Goal: Task Accomplishment & Management: Complete application form

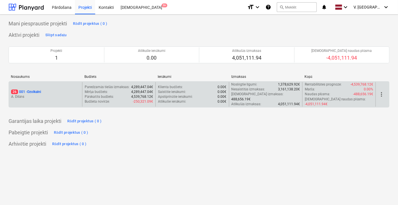
click at [58, 97] on div "26 001 - Ozolkalni A. Dilāns" at bounding box center [45, 94] width 73 height 25
click at [36, 90] on p "26 001 - Ozolkalni" at bounding box center [26, 92] width 30 height 5
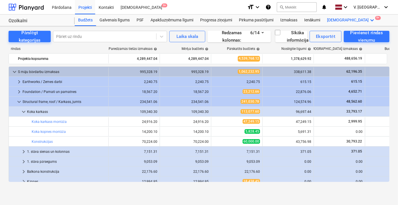
click at [332, 19] on div "Vairāk keyboard_arrow_down 9+" at bounding box center [351, 20] width 55 height 11
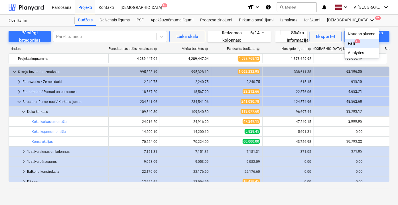
click at [348, 44] on div "Faili 9+" at bounding box center [362, 43] width 28 height 5
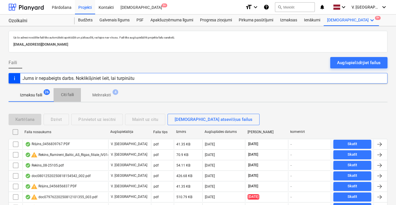
click at [70, 95] on p "Citi faili" at bounding box center [67, 95] width 14 height 6
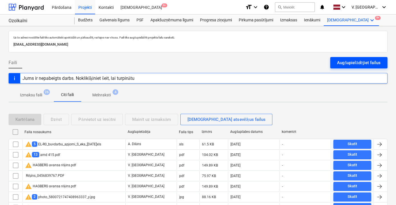
click at [347, 62] on div "Augšupielādējiet failus" at bounding box center [359, 62] width 44 height 7
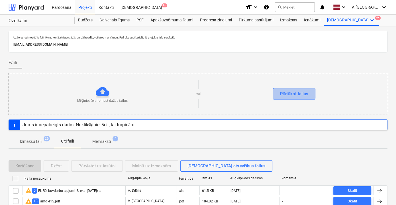
click at [287, 94] on div "Pārlūkot failus" at bounding box center [294, 93] width 28 height 7
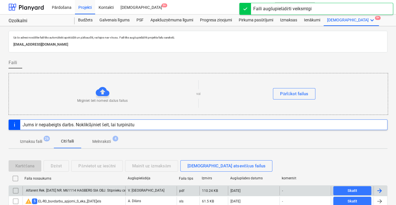
click at [111, 188] on div "Alfarent Rek. [DATE] NR. M61114 HAGBERG SIA OBJ. Stīpnieku ceļš 44b, [GEOGRAPHI…" at bounding box center [138, 190] width 226 height 4
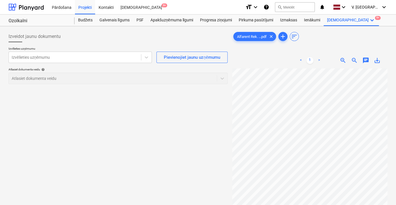
scroll to position [29, 0]
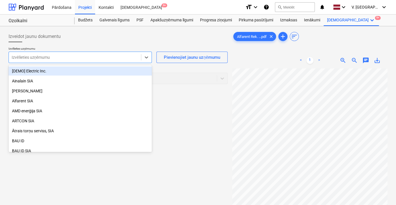
click at [98, 55] on div at bounding box center [75, 57] width 127 height 6
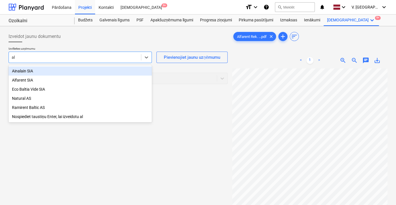
type input "[PERSON_NAME]"
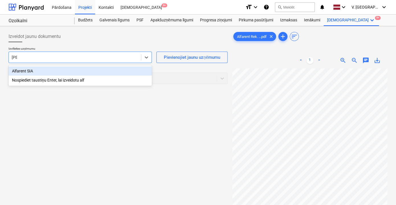
click at [74, 71] on div "Alfarent SIA" at bounding box center [80, 70] width 143 height 9
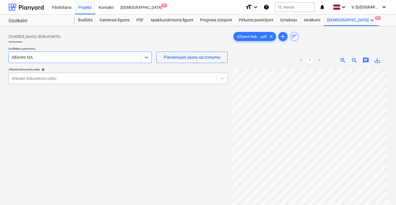
click at [107, 76] on div at bounding box center [113, 79] width 202 height 6
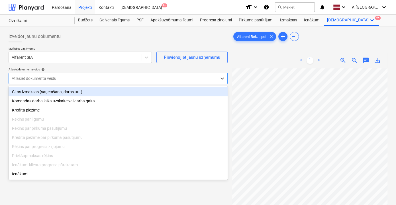
click at [61, 94] on div "Citas izmaksas (saņemšana, darbs utt.)" at bounding box center [118, 91] width 219 height 9
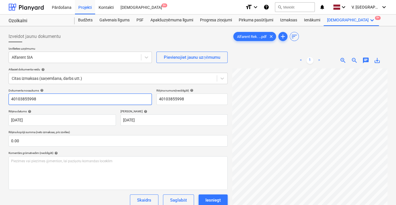
click at [79, 96] on input "40103855998" at bounding box center [80, 99] width 143 height 11
drag, startPoint x: 67, startPoint y: 99, endPoint x: 44, endPoint y: 98, distance: 22.8
click at [44, 98] on input "Rēķins - faktūra nr. M61114" at bounding box center [80, 99] width 143 height 11
type input "Rēķins - faktūra nr. M61114"
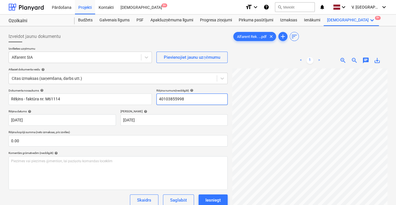
click at [182, 97] on input "40103855998" at bounding box center [192, 99] width 71 height 11
paste input "M61114"
type input "M61114"
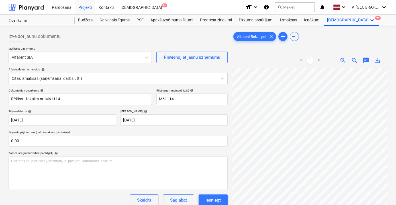
click at [105, 111] on div "Rēķina datums help" at bounding box center [62, 111] width 107 height 4
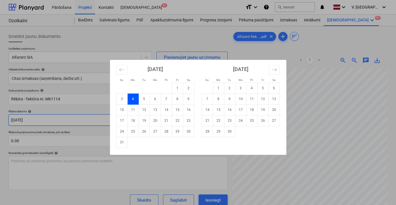
click at [88, 121] on body "Pārdošana Projekti Kontakti Iesūtne 9+ format_size keyboard_arrow_down help sea…" at bounding box center [198, 102] width 396 height 205
click at [174, 109] on td "15" at bounding box center [177, 109] width 11 height 11
type input "[DATE]"
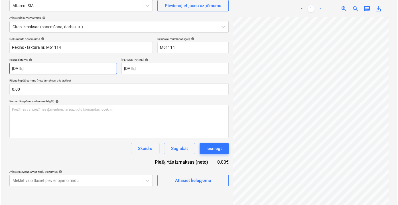
scroll to position [57, 0]
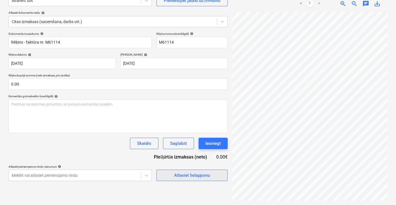
click at [188, 176] on div "Atlasiet lielapjomu" at bounding box center [192, 175] width 36 height 7
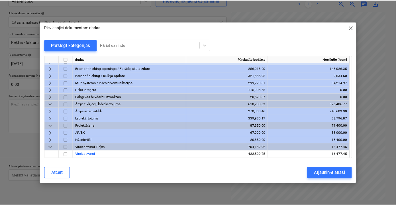
scroll to position [382, 0]
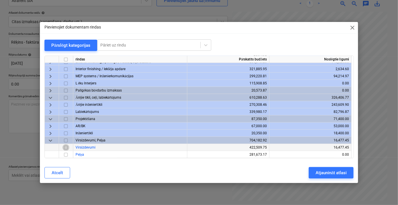
click at [66, 148] on input "checkbox" at bounding box center [65, 147] width 7 height 7
click at [325, 173] on div "Atjaunināt atlasi" at bounding box center [331, 172] width 31 height 7
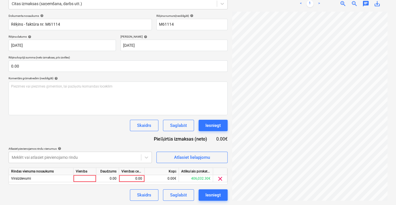
scroll to position [37, 17]
click at [135, 179] on div "0.00" at bounding box center [131, 178] width 21 height 7
type input "1550"
click at [123, 146] on div "Dokumenta nosaukums help Rēķins - faktūra nr. M61114 Rēķina numurs (neobligāti)…" at bounding box center [118, 107] width 219 height 187
click at [179, 194] on div "Saglabāt" at bounding box center [178, 194] width 17 height 7
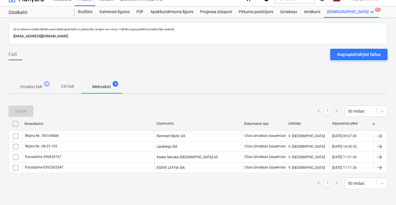
scroll to position [7, 0]
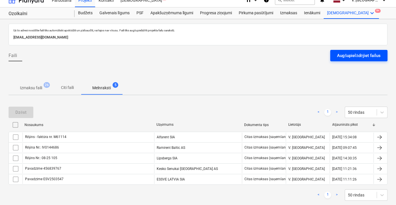
click at [363, 56] on div "Augšupielādējiet failus" at bounding box center [359, 55] width 44 height 7
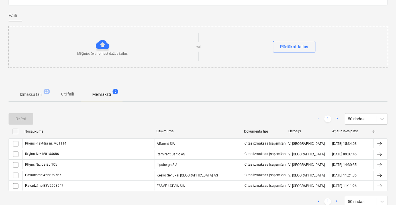
scroll to position [38, 0]
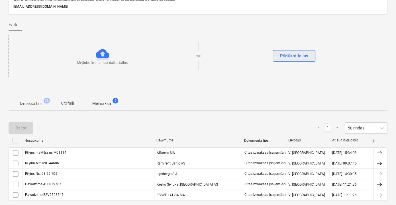
click at [304, 54] on div "Pārlūkot failus" at bounding box center [294, 55] width 28 height 7
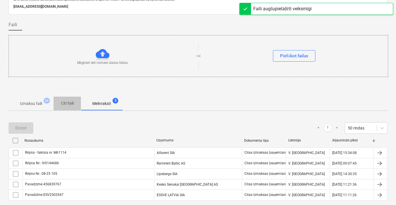
click at [72, 102] on p "Citi faili" at bounding box center [67, 103] width 14 height 6
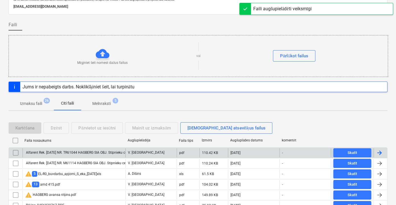
click at [93, 152] on div "Alfarent Rek. [DATE] NR. TR61044 HAGBERG SIA OBJ. Stīpnieku ceļš 44b, [GEOGRAPH…" at bounding box center [138, 153] width 227 height 4
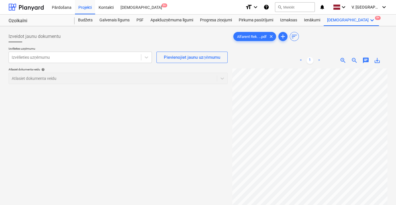
scroll to position [0, 16]
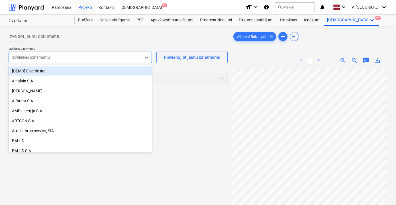
click at [111, 57] on div at bounding box center [75, 57] width 127 height 6
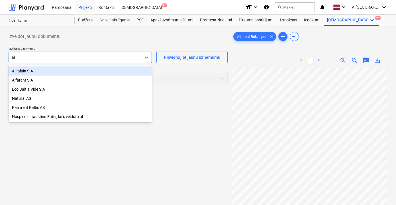
type input "[PERSON_NAME]"
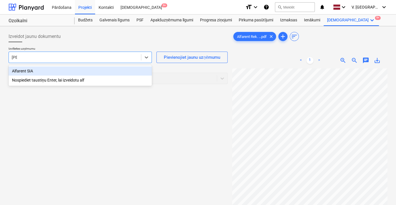
click at [77, 67] on div "Alfarent SIA" at bounding box center [80, 70] width 143 height 9
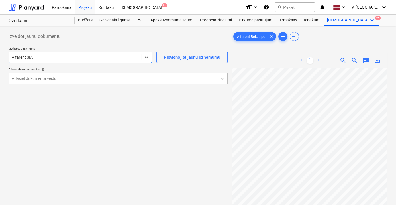
click at [90, 78] on div at bounding box center [113, 79] width 202 height 6
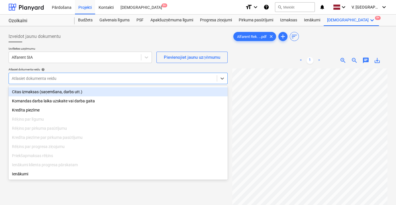
click at [85, 92] on div "Citas izmaksas (saņemšana, darbs utt.)" at bounding box center [118, 91] width 219 height 9
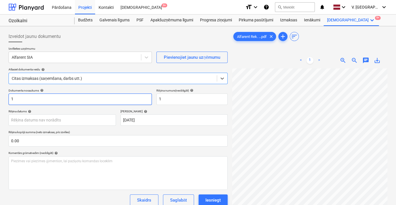
click at [90, 101] on input "1" at bounding box center [80, 99] width 143 height 11
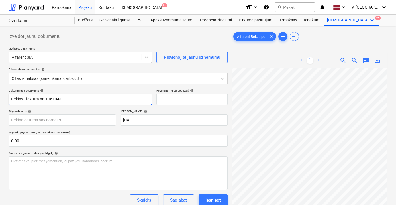
drag, startPoint x: 75, startPoint y: 102, endPoint x: 45, endPoint y: 99, distance: 30.4
click at [45, 99] on input "Rēķins - faktūra nr. TR61044" at bounding box center [80, 99] width 143 height 11
type input "Rēķins - faktūra nr. TR61044"
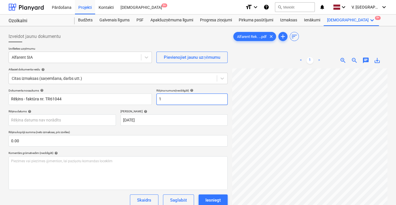
click at [167, 99] on input "1" at bounding box center [192, 99] width 71 height 11
paste input "TR61044"
type input "TR61044"
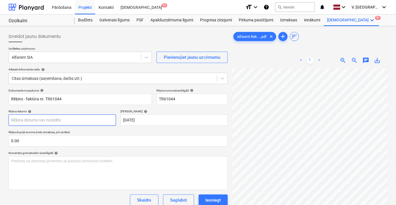
click at [78, 120] on body "Pārdošana Projekti Kontakti Iesūtne 9+ format_size keyboard_arrow_down help sea…" at bounding box center [198, 102] width 396 height 205
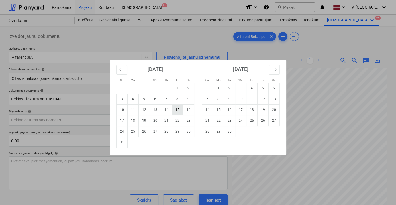
click at [174, 109] on td "15" at bounding box center [177, 109] width 11 height 11
type input "[DATE]"
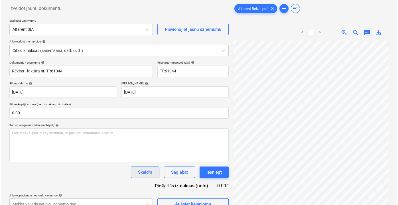
scroll to position [57, 0]
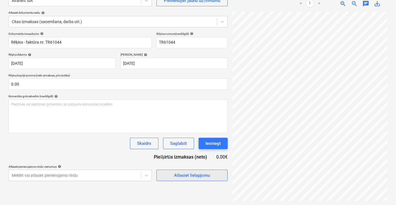
click at [193, 175] on div "Atlasiet lielapjomu" at bounding box center [192, 175] width 36 height 7
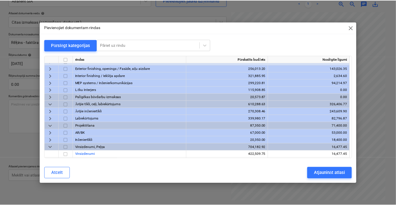
scroll to position [382, 0]
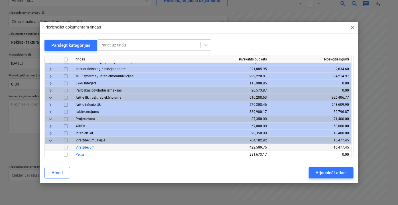
click at [66, 146] on input "checkbox" at bounding box center [65, 147] width 7 height 7
click at [319, 169] on div "Atjaunināt atlasi" at bounding box center [331, 172] width 31 height 7
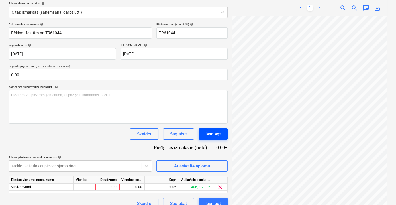
scroll to position [75, 0]
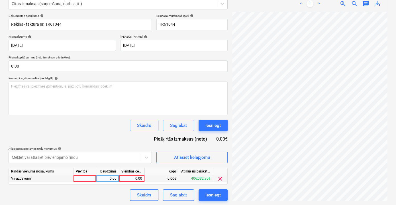
click at [138, 179] on div "0.00" at bounding box center [131, 178] width 21 height 7
click at [157, 166] on div "Dokumenta nosaukums help Rēķins - faktūra nr. TR61044 Rēķina numurs (neobligāti…" at bounding box center [118, 107] width 219 height 187
click at [139, 175] on div "0.00" at bounding box center [131, 178] width 21 height 7
type input "268"
click at [111, 185] on div "Dokumenta nosaukums help Rēķins - faktūra nr. TR61044 Rēķina numurs (neobligāti…" at bounding box center [118, 107] width 219 height 187
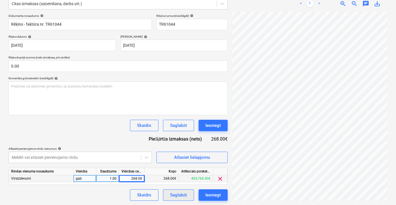
click at [180, 194] on div "Saglabāt" at bounding box center [178, 194] width 17 height 7
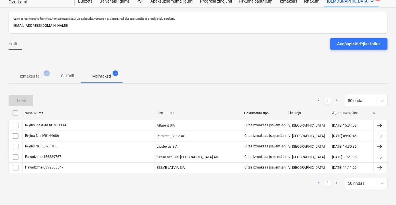
scroll to position [18, 0]
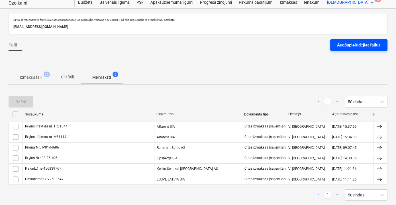
click at [352, 45] on div "Augšupielādējiet failus" at bounding box center [359, 44] width 44 height 7
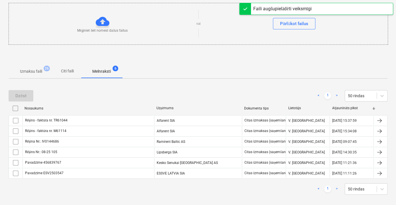
scroll to position [74, 0]
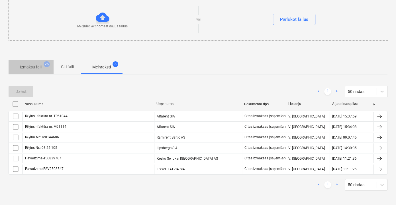
click at [27, 67] on p "Izmaksu faili" at bounding box center [31, 67] width 22 height 6
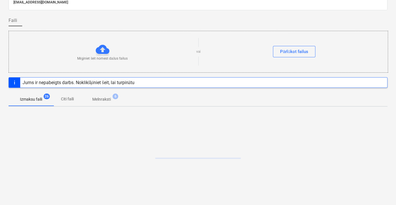
scroll to position [74, 0]
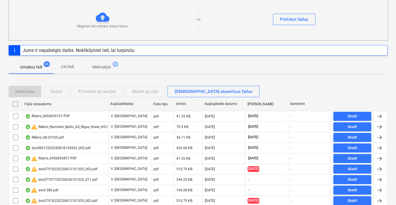
click at [61, 65] on p "Citi faili" at bounding box center [67, 67] width 14 height 6
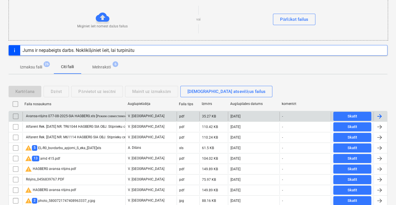
click at [107, 113] on div "Avansa-rēķins 077-08-2025-SIA HAGBERG.xls [Режим совместимости].pdf" at bounding box center [74, 116] width 103 height 9
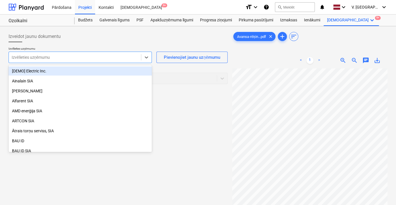
click at [120, 54] on div at bounding box center [75, 57] width 127 height 6
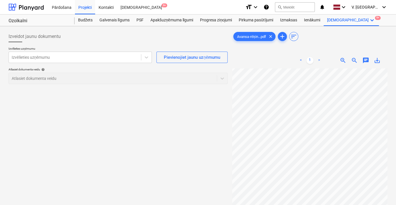
scroll to position [40, 17]
click at [71, 58] on div at bounding box center [75, 57] width 127 height 6
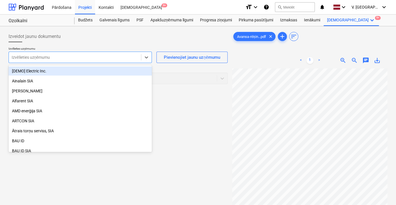
click at [71, 58] on div at bounding box center [75, 57] width 127 height 6
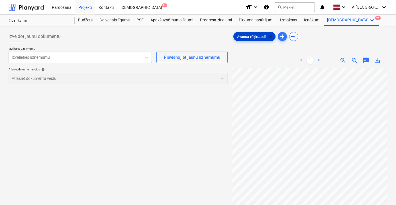
click at [270, 35] on span "clear" at bounding box center [270, 36] width 7 height 7
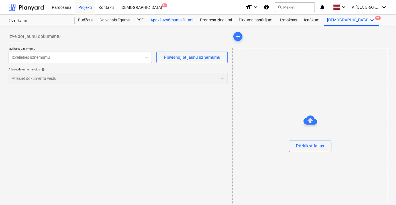
click at [172, 20] on div "Apakšuzņēmuma līgumi" at bounding box center [172, 20] width 50 height 11
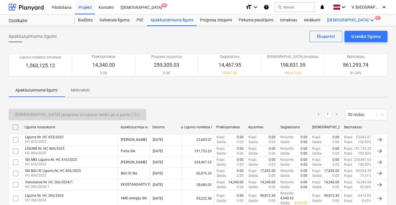
click at [369, 19] on icon "keyboard_arrow_down" at bounding box center [372, 20] width 7 height 7
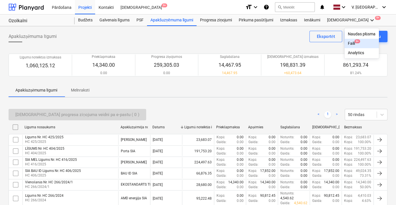
click at [233, 99] on div at bounding box center [198, 102] width 396 height 205
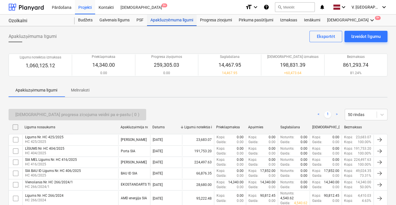
click at [169, 22] on div "Apakšuzņēmuma līgumi" at bounding box center [172, 20] width 50 height 11
click at [365, 36] on div "Izveidot līgumu" at bounding box center [366, 36] width 29 height 7
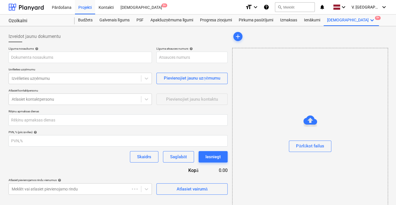
type input "001-SO-020"
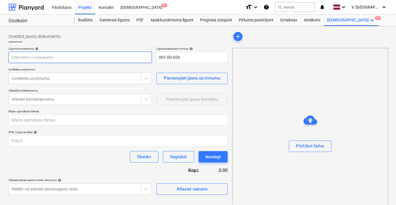
click at [89, 58] on input "text" at bounding box center [80, 57] width 143 height 11
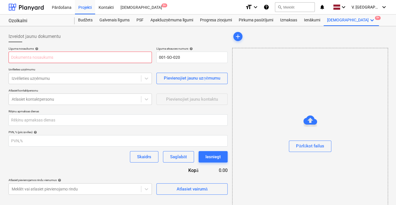
click at [70, 58] on input "text" at bounding box center [80, 57] width 143 height 11
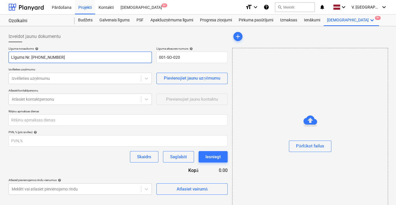
drag, startPoint x: 58, startPoint y: 57, endPoint x: 31, endPoint y: 55, distance: 27.7
click at [31, 55] on input "Līgums Nr. [PHONE_NUMBER]" at bounding box center [80, 57] width 143 height 11
type input "Līgums Nr. [PHONE_NUMBER]"
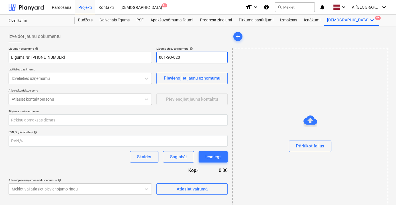
click at [161, 58] on input "001-SO-020" at bounding box center [192, 57] width 71 height 11
paste input "[PHONE_NUMBER]"
type input "[PHONE_NUMBER]"
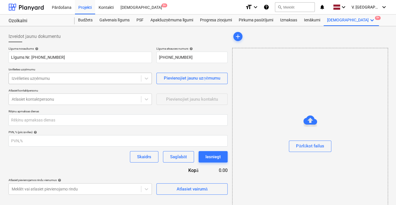
click at [106, 78] on div at bounding box center [75, 79] width 127 height 6
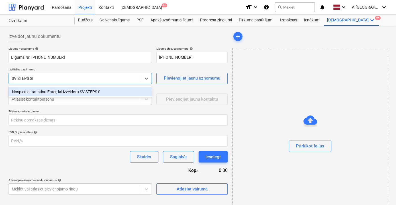
type input "SV STEPS SIA"
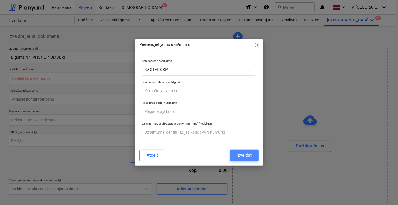
click at [245, 156] on div "Izveidot" at bounding box center [244, 154] width 15 height 7
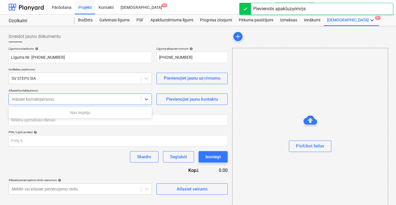
click at [103, 98] on div at bounding box center [75, 99] width 127 height 6
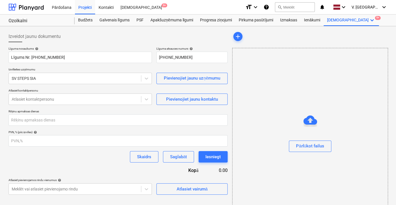
click at [294, 74] on div "Pārlūkot failus" at bounding box center [310, 135] width 156 height 174
click at [119, 98] on div at bounding box center [75, 99] width 127 height 6
click at [205, 97] on div "Pievienojiet jaunu kontaktu" at bounding box center [192, 99] width 52 height 7
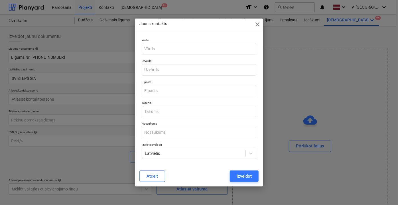
click at [258, 25] on span "close" at bounding box center [257, 24] width 7 height 7
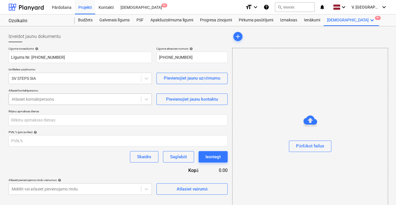
click at [59, 98] on div at bounding box center [75, 99] width 127 height 6
click at [198, 101] on div "Pievienojiet jaunu kontaktu" at bounding box center [192, 99] width 52 height 7
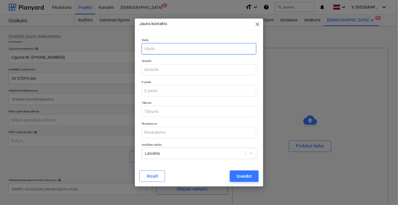
click at [186, 53] on input "text" at bounding box center [199, 48] width 115 height 11
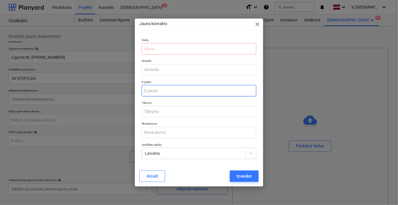
click at [153, 90] on input "email" at bounding box center [199, 90] width 115 height 11
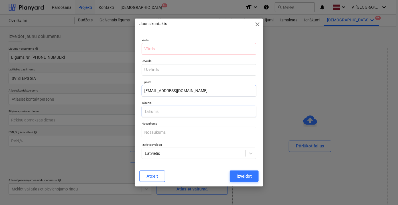
type input "[EMAIL_ADDRESS][DOMAIN_NAME]"
click at [186, 111] on input "text" at bounding box center [199, 111] width 115 height 11
type input "29600000"
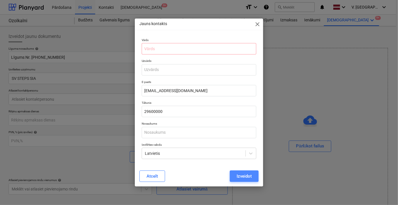
click at [237, 175] on div "Izveidot" at bounding box center [244, 175] width 15 height 7
click at [168, 46] on input "text" at bounding box center [199, 48] width 115 height 11
paste input "SIA Sv Steps"
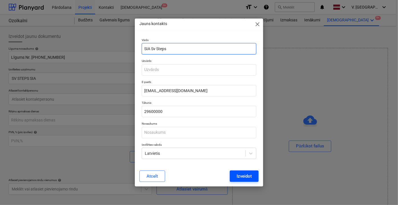
type input "SIA Sv Steps"
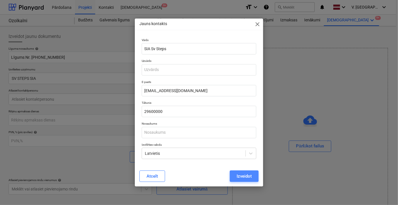
click at [249, 176] on div "Izveidot" at bounding box center [244, 175] width 15 height 7
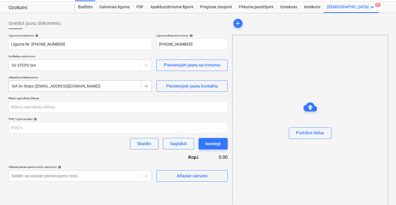
scroll to position [21, 0]
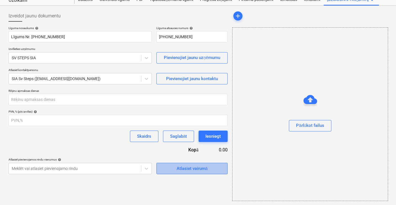
click at [179, 168] on div "Atlasiet vairumā" at bounding box center [191, 168] width 31 height 7
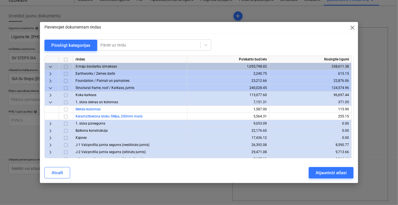
click at [351, 28] on span "close" at bounding box center [352, 27] width 7 height 7
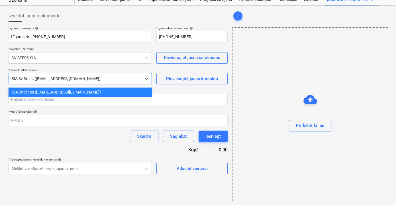
click at [134, 79] on div at bounding box center [75, 79] width 127 height 6
click at [130, 95] on div "SIA Sv Steps ([EMAIL_ADDRESS][DOMAIN_NAME])" at bounding box center [80, 92] width 143 height 9
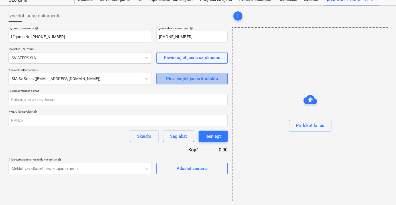
click at [172, 80] on div "Pievienojiet jaunu kontaktu" at bounding box center [192, 78] width 52 height 7
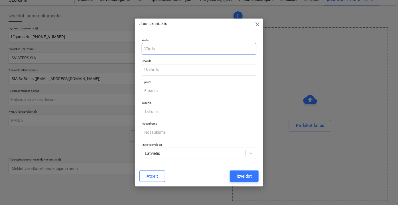
click at [167, 49] on input "text" at bounding box center [199, 48] width 115 height 11
type input "[PERSON_NAME]"
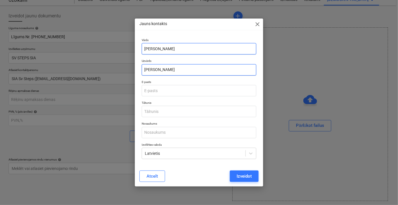
type input "[PERSON_NAME]"
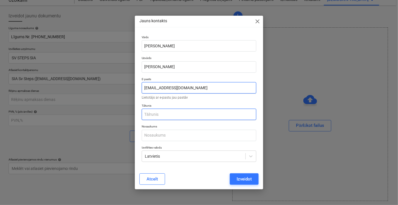
type input "[EMAIL_ADDRESS][DOMAIN_NAME]"
click at [166, 115] on input "text" at bounding box center [199, 114] width 115 height 11
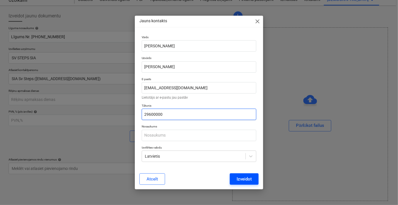
type input "29600000"
click at [231, 178] on button "Izveidot" at bounding box center [244, 178] width 29 height 11
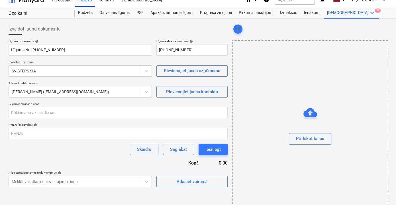
scroll to position [21, 0]
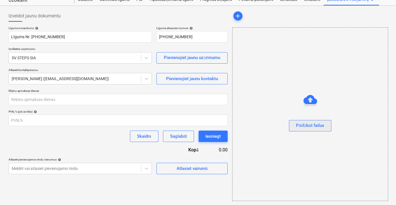
click at [318, 124] on div "Pārlūkot failus" at bounding box center [310, 125] width 28 height 7
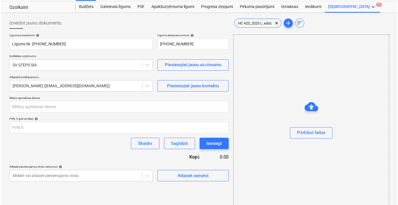
scroll to position [21, 0]
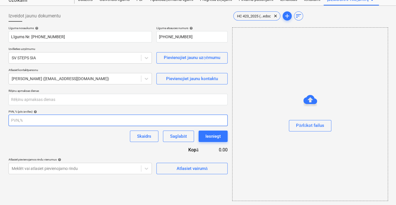
click at [94, 123] on input "number" at bounding box center [118, 120] width 219 height 11
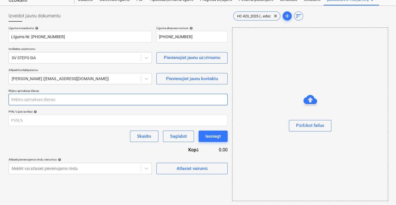
click at [84, 99] on input "number" at bounding box center [118, 99] width 219 height 11
click at [60, 99] on input "number" at bounding box center [118, 99] width 219 height 11
type input "15"
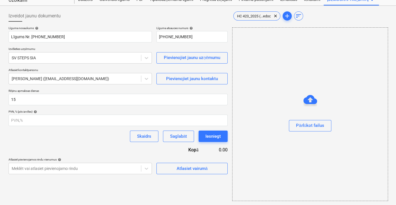
click at [44, 147] on div "Līguma nosaukums help Līgums Nr. [PHONE_NUMBER] Līguma atsauces numurs help [PH…" at bounding box center [118, 100] width 219 height 148
click at [184, 166] on div "Atlasiet vairumā" at bounding box center [191, 168] width 31 height 7
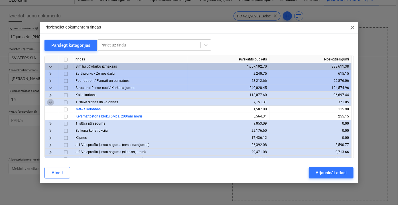
click at [51, 104] on span "keyboard_arrow_down" at bounding box center [50, 102] width 7 height 7
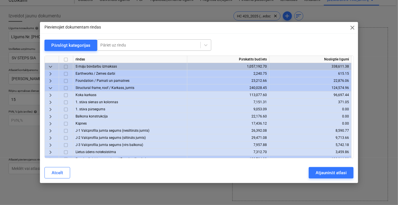
click at [109, 40] on div "Pāriet uz rindu" at bounding box center [154, 44] width 114 height 11
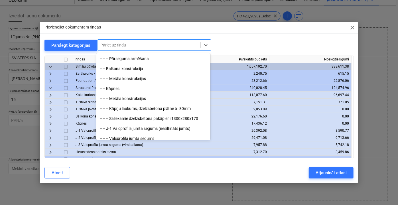
scroll to position [285, 0]
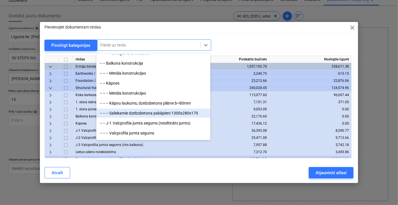
drag, startPoint x: 174, startPoint y: 109, endPoint x: 173, endPoint y: 111, distance: 2.9
click at [173, 111] on div "-- -- -- Saliekamie dzelzsbetona pakāpieni 1300x280x170" at bounding box center [153, 113] width 114 height 9
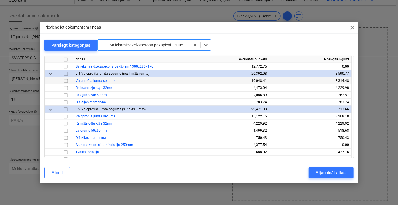
scroll to position [216, 0]
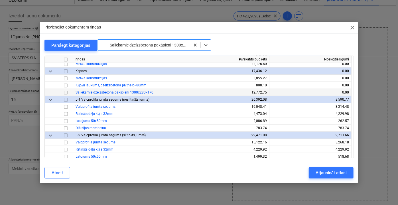
click at [66, 91] on input "checkbox" at bounding box center [65, 92] width 7 height 7
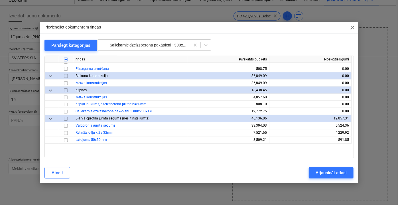
scroll to position [2695, 0]
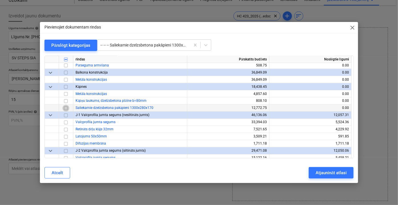
click at [66, 109] on input "checkbox" at bounding box center [65, 108] width 7 height 7
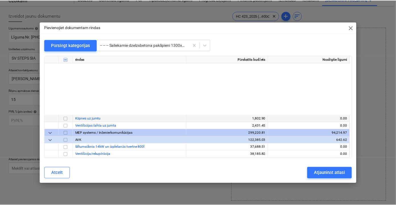
scroll to position [3500, 0]
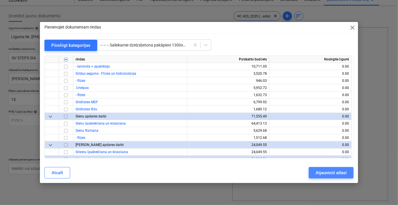
click at [326, 170] on div "Atjaunināt atlasi" at bounding box center [331, 172] width 31 height 7
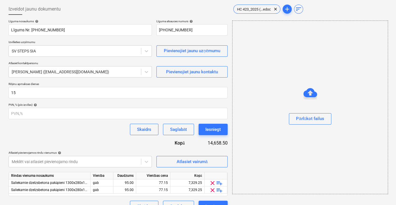
scroll to position [39, 0]
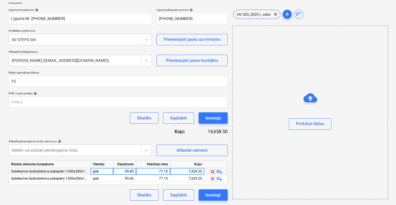
click at [214, 172] on span "clear" at bounding box center [212, 171] width 7 height 7
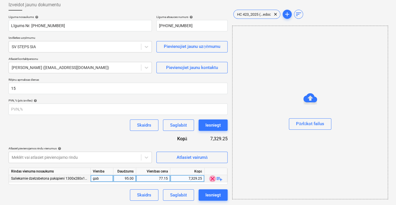
click at [214, 177] on span "clear" at bounding box center [212, 178] width 7 height 7
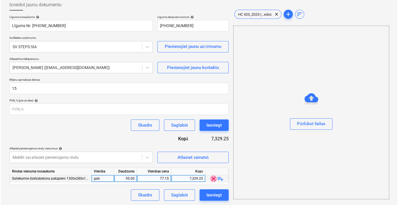
scroll to position [21, 0]
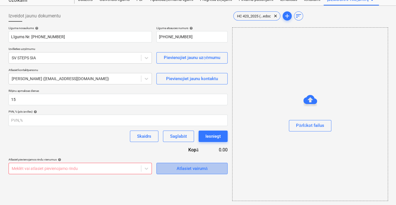
click at [192, 170] on div "Atlasiet vairumā" at bounding box center [191, 168] width 31 height 7
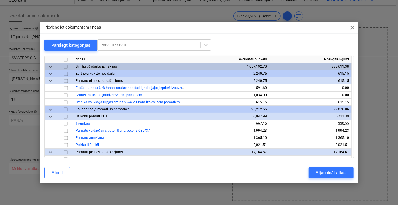
click at [50, 80] on span "keyboard_arrow_down" at bounding box center [50, 80] width 7 height 7
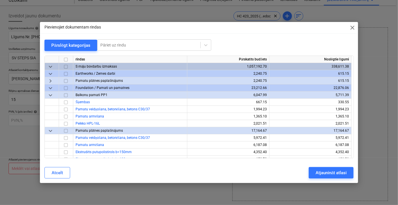
click at [47, 96] on span "keyboard_arrow_down" at bounding box center [50, 95] width 7 height 7
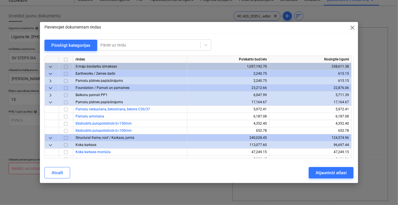
click at [54, 101] on div "keyboard_arrow_down" at bounding box center [52, 102] width 14 height 7
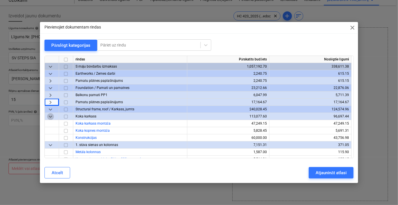
click at [51, 118] on span "keyboard_arrow_down" at bounding box center [50, 116] width 7 height 7
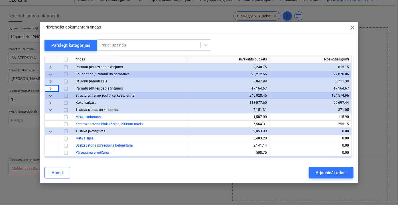
scroll to position [26, 0]
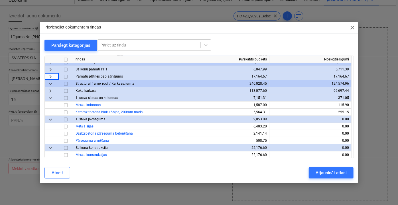
click at [49, 99] on span "keyboard_arrow_down" at bounding box center [50, 97] width 7 height 7
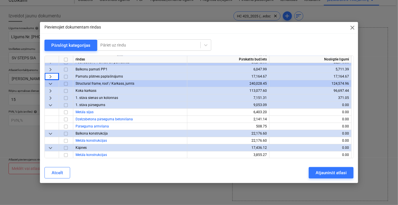
click at [50, 104] on span "keyboard_arrow_down" at bounding box center [50, 104] width 7 height 7
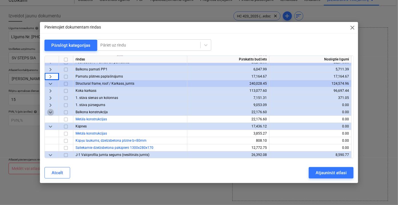
click at [51, 113] on span "keyboard_arrow_down" at bounding box center [50, 112] width 7 height 7
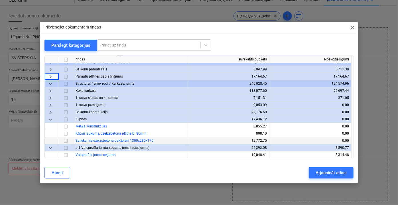
click at [67, 139] on input "checkbox" at bounding box center [65, 140] width 7 height 7
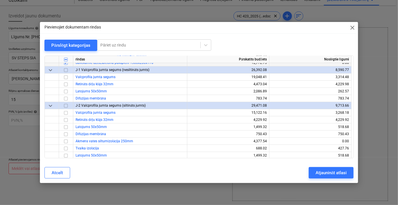
scroll to position [52, 0]
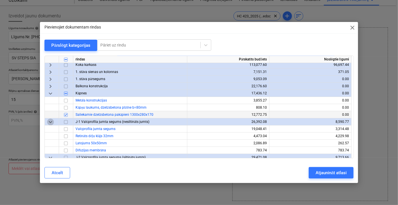
click at [50, 122] on span "keyboard_arrow_down" at bounding box center [50, 121] width 7 height 7
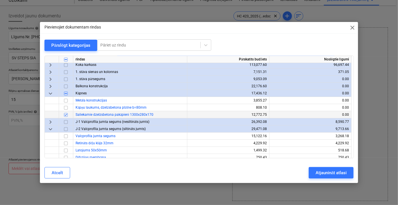
click at [50, 129] on span "keyboard_arrow_down" at bounding box center [50, 128] width 7 height 7
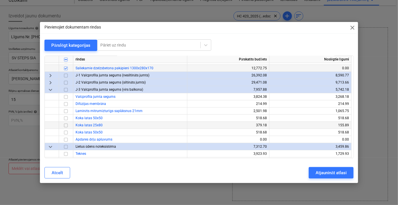
scroll to position [103, 0]
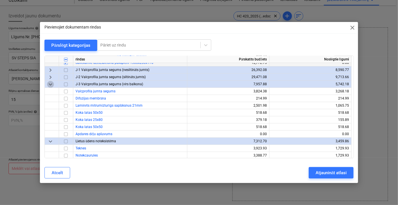
click at [48, 86] on span "keyboard_arrow_down" at bounding box center [50, 84] width 7 height 7
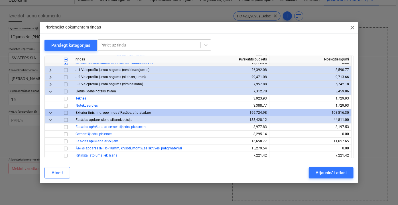
click at [50, 91] on span "keyboard_arrow_down" at bounding box center [50, 91] width 7 height 7
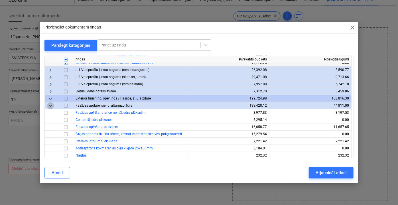
click at [50, 104] on span "keyboard_arrow_down" at bounding box center [50, 105] width 7 height 7
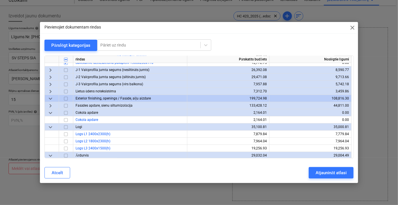
click at [51, 110] on span "keyboard_arrow_down" at bounding box center [50, 112] width 7 height 7
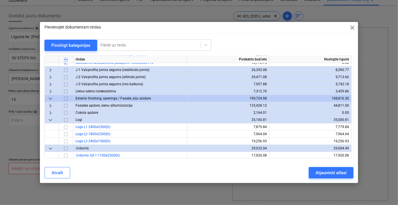
scroll to position [129, 0]
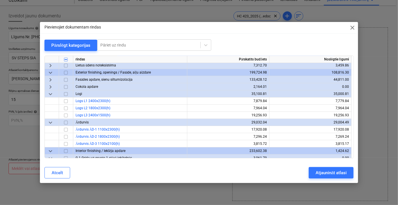
click at [51, 94] on span "keyboard_arrow_down" at bounding box center [50, 93] width 7 height 7
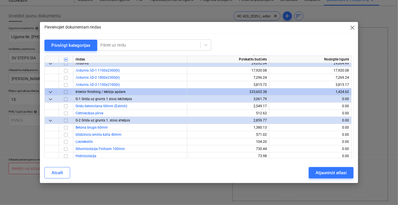
scroll to position [155, 0]
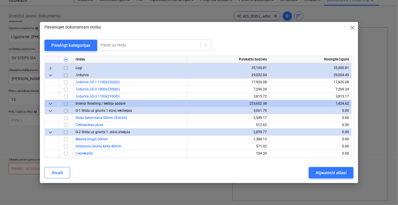
click at [48, 75] on span "keyboard_arrow_down" at bounding box center [50, 75] width 7 height 7
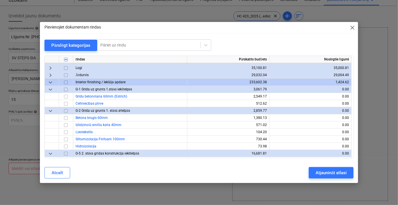
click at [52, 89] on span "keyboard_arrow_down" at bounding box center [50, 89] width 7 height 7
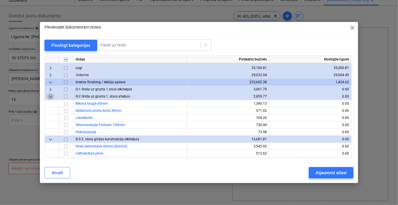
click at [53, 95] on span "keyboard_arrow_down" at bounding box center [50, 96] width 7 height 7
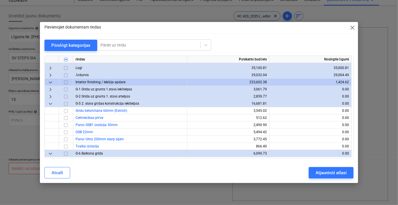
scroll to position [181, 0]
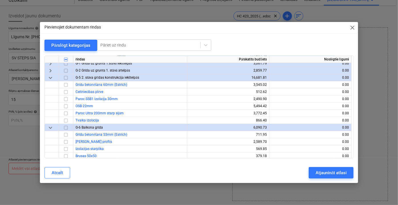
click at [51, 79] on span "keyboard_arrow_down" at bounding box center [50, 77] width 7 height 7
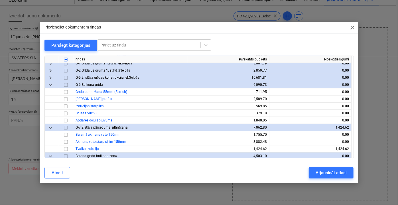
click at [52, 86] on span "keyboard_arrow_down" at bounding box center [50, 84] width 7 height 7
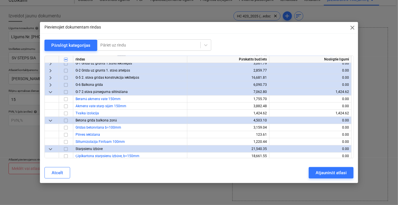
click at [50, 92] on span "keyboard_arrow_down" at bounding box center [50, 91] width 7 height 7
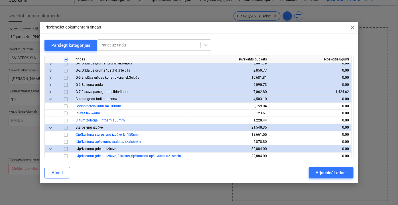
click at [50, 100] on span "keyboard_arrow_down" at bounding box center [50, 99] width 7 height 7
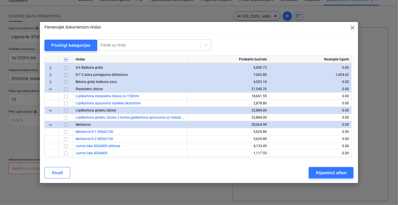
scroll to position [207, 0]
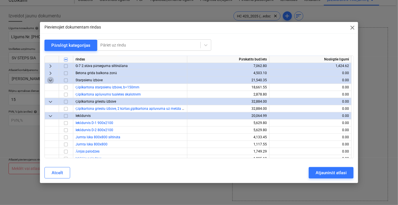
click at [48, 80] on span "keyboard_arrow_down" at bounding box center [50, 80] width 7 height 7
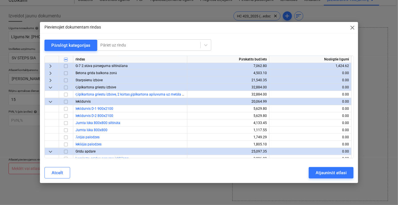
click at [51, 88] on span "keyboard_arrow_down" at bounding box center [50, 87] width 7 height 7
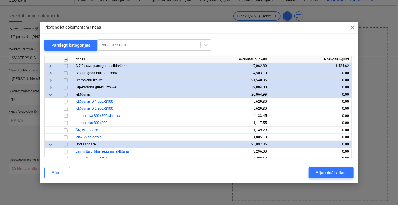
click at [51, 92] on span "keyboard_arrow_down" at bounding box center [50, 94] width 7 height 7
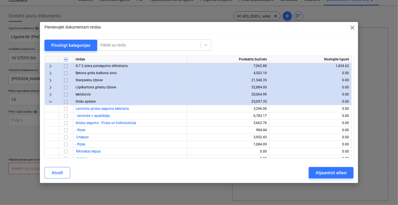
scroll to position [233, 0]
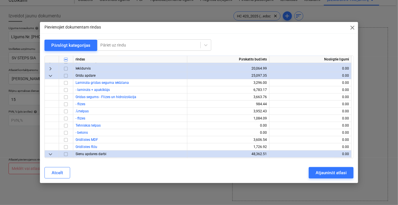
click at [51, 76] on span "keyboard_arrow_down" at bounding box center [50, 75] width 7 height 7
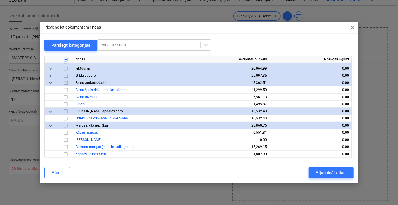
click at [50, 84] on span "keyboard_arrow_down" at bounding box center [50, 82] width 7 height 7
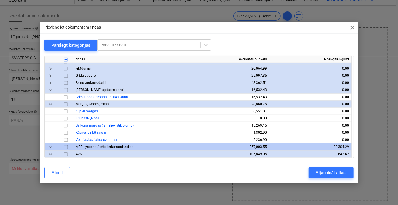
click at [51, 90] on span "keyboard_arrow_down" at bounding box center [50, 89] width 7 height 7
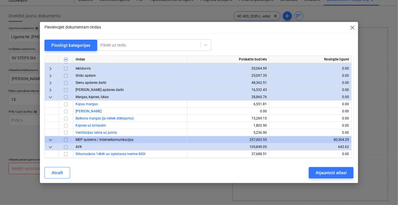
click at [50, 95] on span "keyboard_arrow_down" at bounding box center [50, 97] width 7 height 7
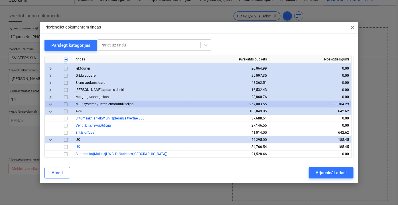
scroll to position [259, 0]
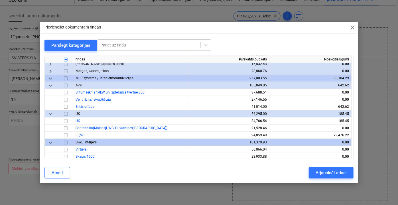
click at [48, 84] on span "keyboard_arrow_down" at bounding box center [50, 85] width 7 height 7
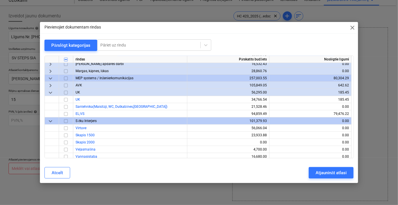
click at [52, 94] on span "keyboard_arrow_down" at bounding box center [50, 92] width 7 height 7
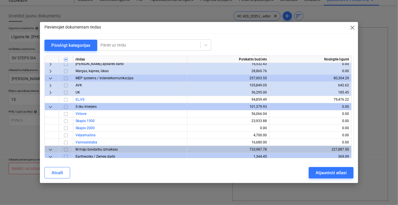
scroll to position [285, 0]
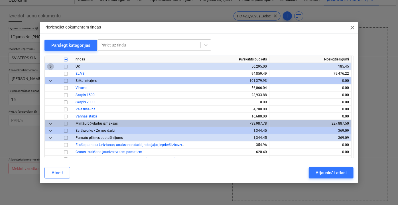
click at [49, 66] on span "keyboard_arrow_right" at bounding box center [50, 66] width 7 height 7
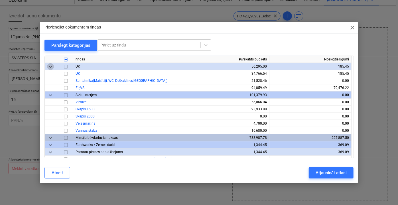
click at [50, 70] on span "keyboard_arrow_down" at bounding box center [50, 66] width 7 height 7
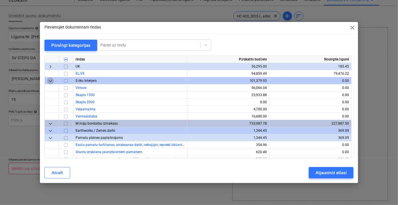
click at [53, 81] on span "keyboard_arrow_down" at bounding box center [50, 80] width 7 height 7
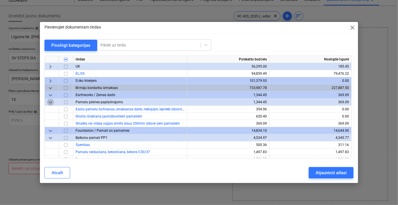
click at [51, 102] on span "keyboard_arrow_down" at bounding box center [50, 102] width 7 height 7
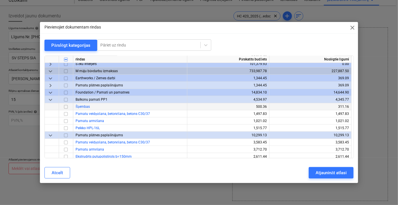
scroll to position [311, 0]
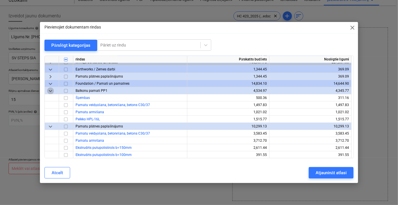
click at [48, 89] on span "keyboard_arrow_down" at bounding box center [50, 90] width 7 height 7
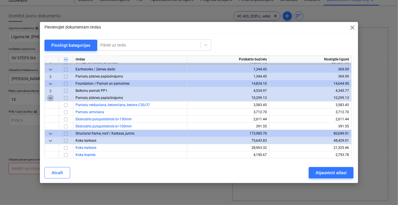
click at [50, 98] on span "keyboard_arrow_down" at bounding box center [50, 97] width 7 height 7
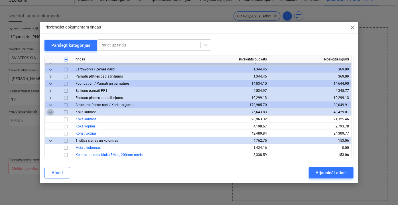
click at [51, 110] on span "keyboard_arrow_down" at bounding box center [50, 112] width 7 height 7
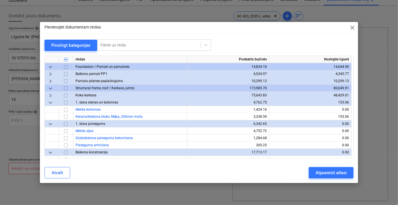
scroll to position [337, 0]
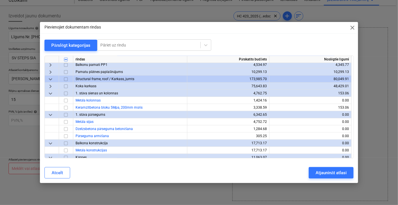
click at [48, 94] on span "keyboard_arrow_down" at bounding box center [50, 93] width 7 height 7
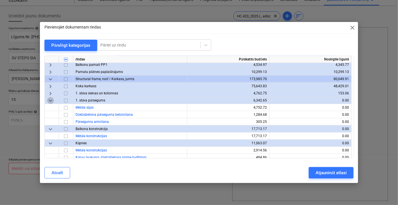
click at [50, 101] on span "keyboard_arrow_down" at bounding box center [50, 100] width 7 height 7
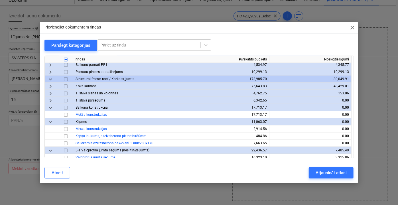
click at [49, 107] on span "keyboard_arrow_down" at bounding box center [50, 107] width 7 height 7
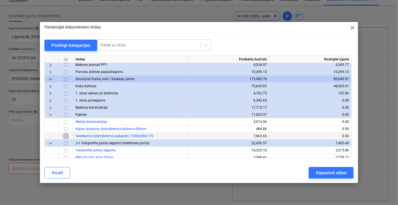
click at [65, 135] on input "checkbox" at bounding box center [65, 136] width 7 height 7
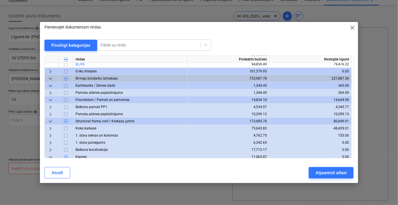
scroll to position [311, 0]
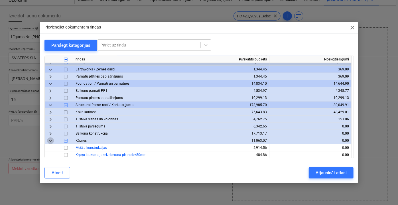
click at [49, 139] on span "keyboard_arrow_down" at bounding box center [50, 140] width 7 height 7
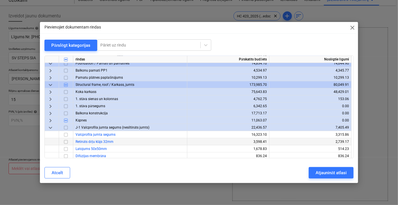
scroll to position [363, 0]
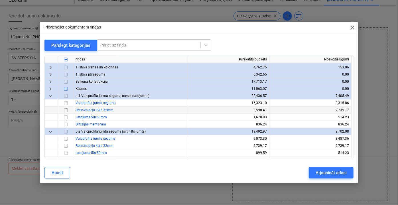
click at [51, 96] on span "keyboard_arrow_down" at bounding box center [50, 95] width 7 height 7
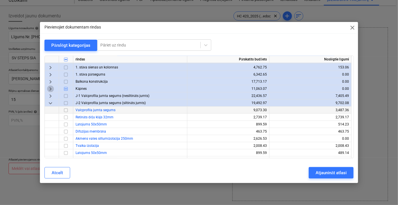
click at [49, 90] on span "keyboard_arrow_right" at bounding box center [50, 88] width 7 height 7
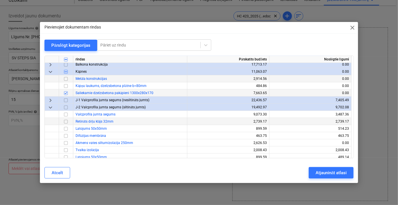
scroll to position [389, 0]
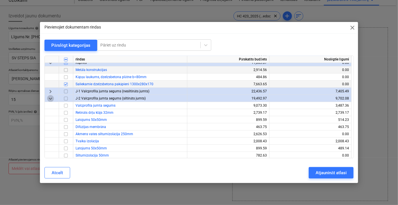
click at [50, 98] on span "keyboard_arrow_down" at bounding box center [50, 98] width 7 height 7
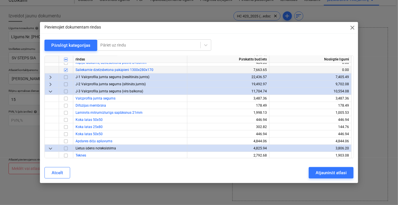
scroll to position [415, 0]
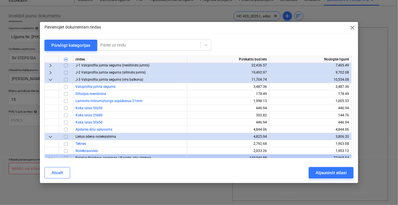
click at [48, 80] on span "keyboard_arrow_down" at bounding box center [50, 79] width 7 height 7
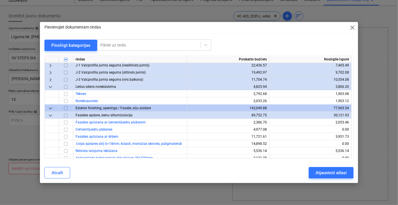
click at [50, 86] on span "keyboard_arrow_down" at bounding box center [50, 86] width 7 height 7
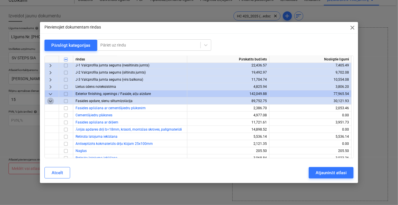
click at [53, 101] on span "keyboard_arrow_down" at bounding box center [50, 101] width 7 height 7
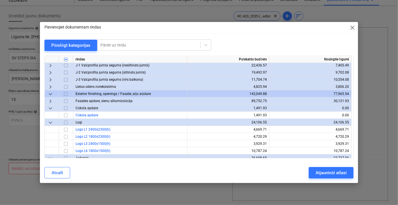
click at [52, 110] on span "keyboard_arrow_down" at bounding box center [50, 108] width 7 height 7
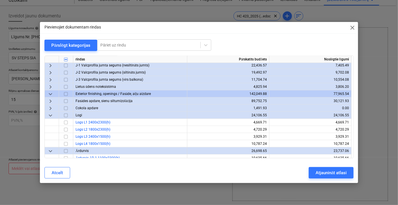
click at [52, 116] on span "keyboard_arrow_down" at bounding box center [50, 115] width 7 height 7
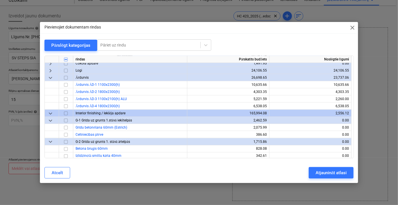
scroll to position [466, 0]
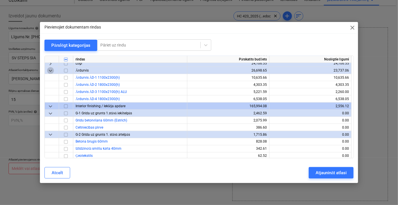
click at [48, 68] on span "keyboard_arrow_down" at bounding box center [50, 70] width 7 height 7
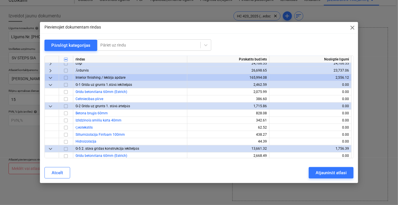
click at [48, 85] on span "keyboard_arrow_down" at bounding box center [50, 84] width 7 height 7
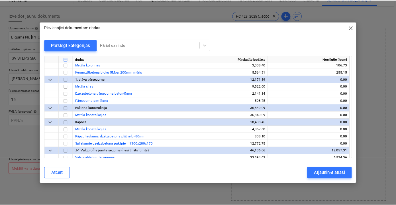
scroll to position [1192, 0]
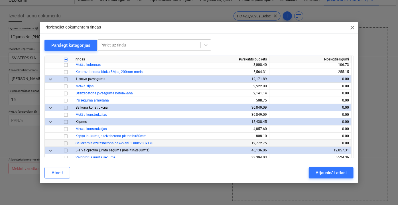
click at [68, 145] on input "checkbox" at bounding box center [65, 143] width 7 height 7
click at [333, 172] on div "Atjaunināt atlasi" at bounding box center [331, 172] width 31 height 7
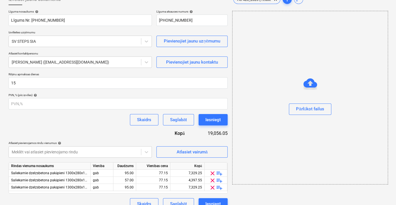
scroll to position [46, 0]
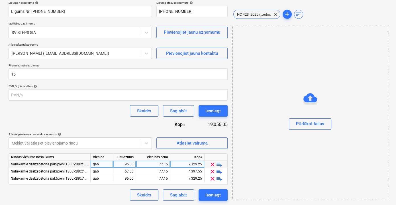
click at [108, 164] on div "gab" at bounding box center [102, 164] width 23 height 7
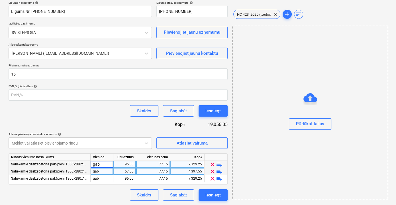
type input "1"
click at [104, 172] on div "gab" at bounding box center [102, 171] width 23 height 7
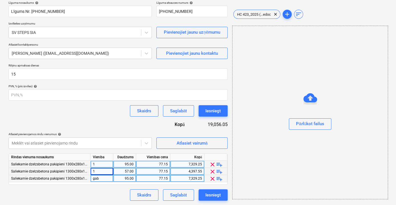
click at [104, 180] on div "gab" at bounding box center [102, 178] width 23 height 7
click at [147, 163] on div "77.15" at bounding box center [153, 164] width 29 height 7
click at [128, 161] on div "95.00" at bounding box center [125, 164] width 18 height 7
type input "1"
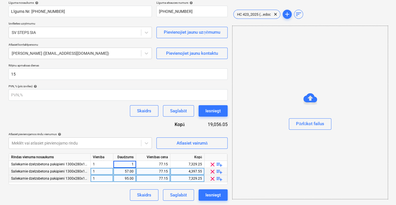
click at [129, 172] on div "57.00" at bounding box center [125, 171] width 18 height 7
click at [131, 181] on div "95.00" at bounding box center [125, 178] width 18 height 7
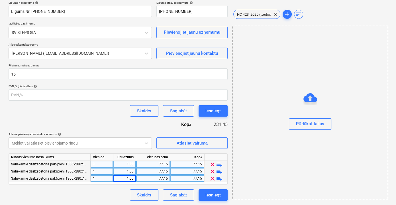
click at [106, 161] on div "1" at bounding box center [102, 164] width 23 height 7
drag, startPoint x: 108, startPoint y: 165, endPoint x: 90, endPoint y: 164, distance: 17.7
click at [91, 164] on input "gab" at bounding box center [102, 164] width 23 height 7
type input "kompl"
drag, startPoint x: 106, startPoint y: 163, endPoint x: 90, endPoint y: 163, distance: 16.8
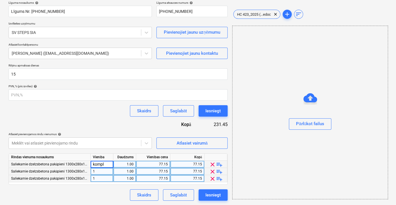
click at [0, 0] on div "Saliekamie dzelzsbetona pakāpieni 1300x280x170 kompl 1.00 77.15 77.15 clear pla…" at bounding box center [0, 0] width 0 height 0
click at [100, 172] on div "1" at bounding box center [102, 171] width 23 height 7
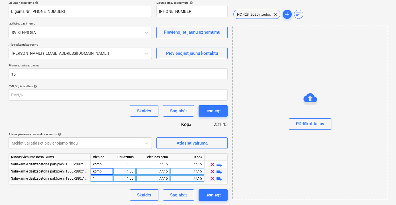
click at [102, 179] on div "1" at bounding box center [102, 178] width 23 height 7
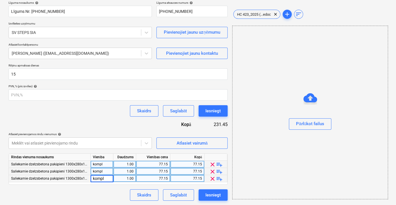
click at [154, 164] on div "77.15" at bounding box center [153, 164] width 29 height 7
type input "7024.365"
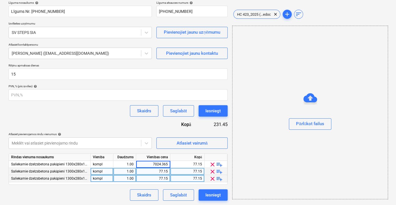
drag, startPoint x: 151, startPoint y: 165, endPoint x: 169, endPoint y: 168, distance: 17.6
click at [169, 168] on div "Rindas vienuma nosaukums Vienība Daudzums Vienības cena Kopā Saliekamie dzelzsb…" at bounding box center [118, 168] width 219 height 31
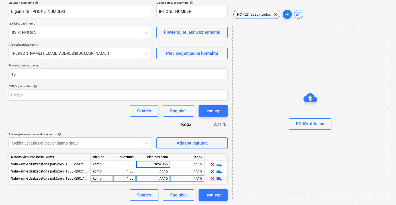
click at [167, 177] on div "77.15" at bounding box center [153, 178] width 29 height 7
type input "7024.365"
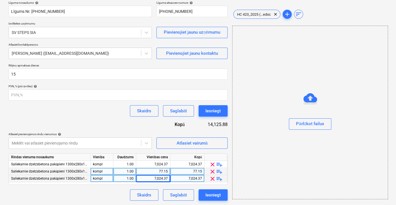
click at [157, 173] on div "77.15" at bounding box center [153, 171] width 29 height 7
type input "4214.619"
click at [134, 122] on div "Līguma nosaukums help Līgums Nr. [PHONE_NUMBER] Līguma atsauces numurs help [PH…" at bounding box center [118, 101] width 219 height 200
click at [181, 196] on div "Saglabāt" at bounding box center [178, 194] width 17 height 7
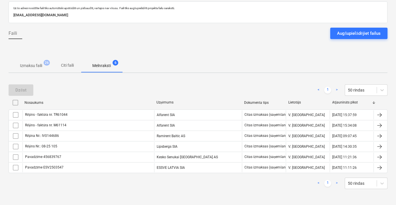
scroll to position [28, 0]
